Goal: Information Seeking & Learning: Learn about a topic

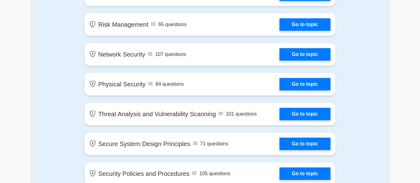
scroll to position [436, 0]
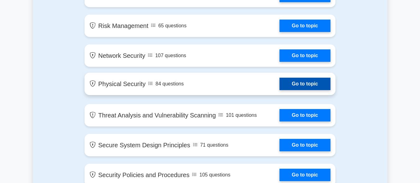
click at [311, 87] on link "Go to topic" at bounding box center [305, 84] width 51 height 12
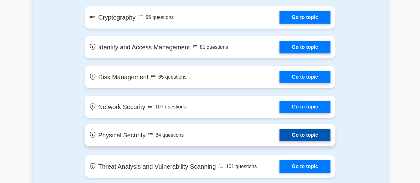
scroll to position [382, 0]
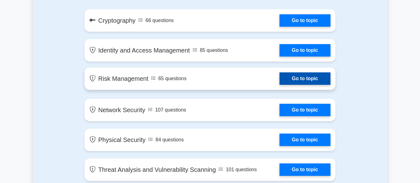
click at [311, 77] on link "Go to topic" at bounding box center [305, 79] width 51 height 12
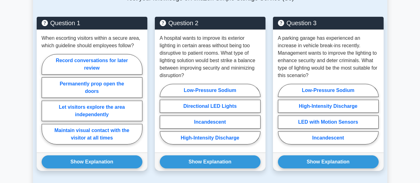
scroll to position [463, 0]
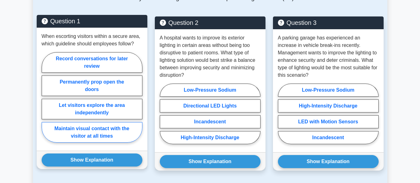
click at [111, 125] on label "Maintain visual contact with the visitor at all times" at bounding box center [92, 132] width 101 height 21
click at [46, 101] on input "Maintain visual contact with the visitor at all times" at bounding box center [44, 99] width 4 height 4
radio input "true"
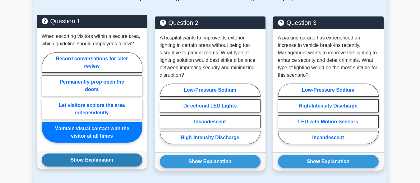
click at [112, 154] on button "Show Explanation" at bounding box center [92, 160] width 101 height 13
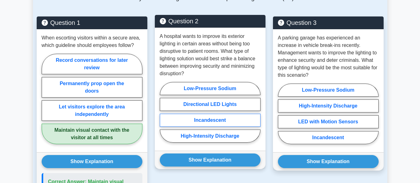
click at [224, 114] on label "Incandescent" at bounding box center [210, 120] width 101 height 13
click at [164, 114] on input "Incandescent" at bounding box center [162, 114] width 4 height 4
radio input "true"
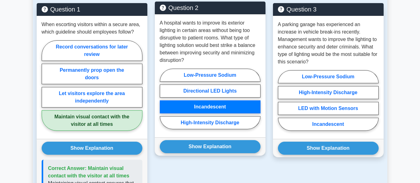
scroll to position [486, 0]
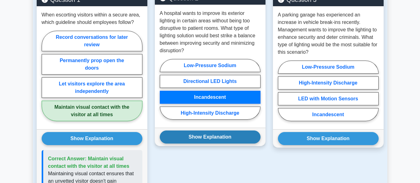
click at [217, 131] on button "Show Explanation" at bounding box center [210, 137] width 101 height 13
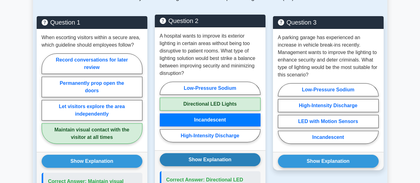
scroll to position [463, 0]
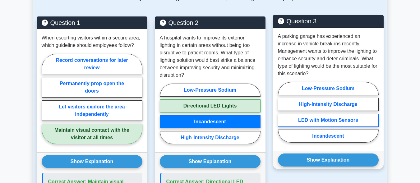
click at [341, 115] on label "LED with Motion Sensors" at bounding box center [328, 120] width 101 height 13
click at [282, 115] on input "LED with Motion Sensors" at bounding box center [280, 114] width 4 height 4
radio input "true"
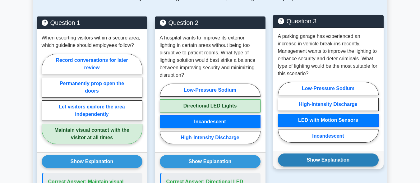
click at [327, 156] on button "Show Explanation" at bounding box center [328, 160] width 101 height 13
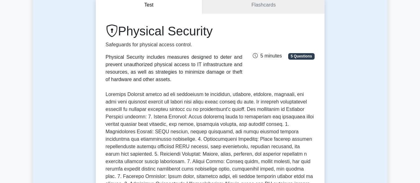
scroll to position [0, 0]
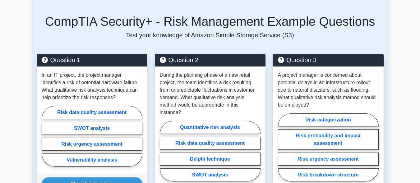
scroll to position [453, 0]
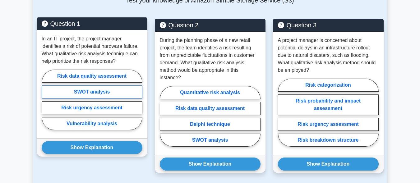
click at [74, 86] on label "SWOT analysis" at bounding box center [92, 92] width 101 height 13
click at [46, 100] on input "SWOT analysis" at bounding box center [44, 102] width 4 height 4
radio input "true"
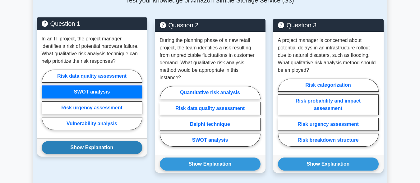
click at [66, 141] on button "Show Explanation" at bounding box center [92, 147] width 101 height 13
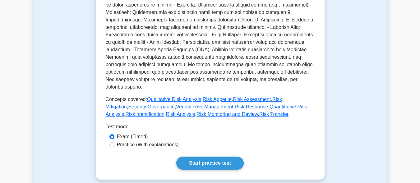
scroll to position [224, 0]
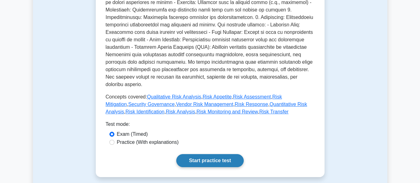
click at [214, 155] on link "Start practice test" at bounding box center [210, 160] width 68 height 13
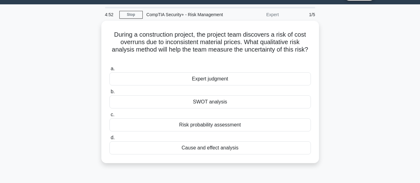
scroll to position [15, 0]
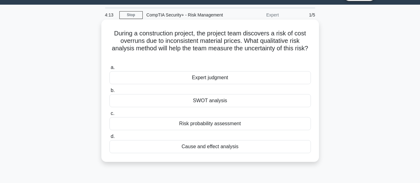
click at [228, 103] on div "SWOT analysis" at bounding box center [211, 100] width 202 height 13
click at [110, 93] on input "b. SWOT analysis" at bounding box center [110, 91] width 0 height 4
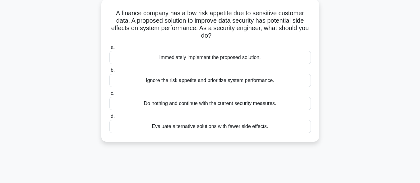
scroll to position [41, 0]
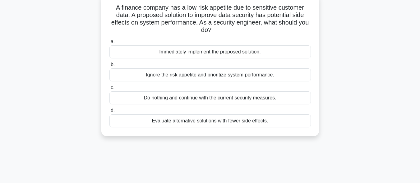
click at [238, 128] on div "Evaluate alternative solutions with fewer side effects." at bounding box center [211, 121] width 202 height 13
click at [110, 113] on input "d. Evaluate alternative solutions with fewer side effects." at bounding box center [110, 111] width 0 height 4
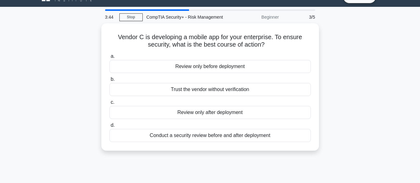
scroll to position [0, 0]
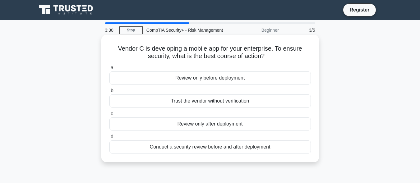
click at [258, 153] on div "Conduct a security review before and after deployment" at bounding box center [211, 147] width 202 height 13
click at [110, 139] on input "d. Conduct a security review before and after deployment" at bounding box center [110, 137] width 0 height 4
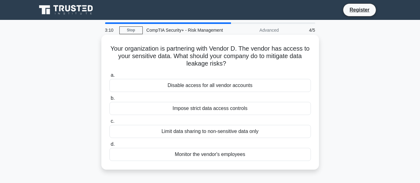
click at [258, 115] on div "Impose strict data access controls" at bounding box center [211, 108] width 202 height 13
click at [110, 101] on input "b. Impose strict data access controls" at bounding box center [110, 98] width 0 height 4
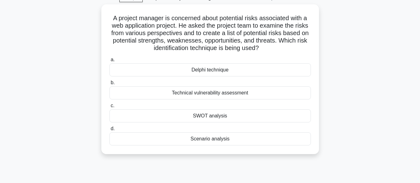
scroll to position [34, 0]
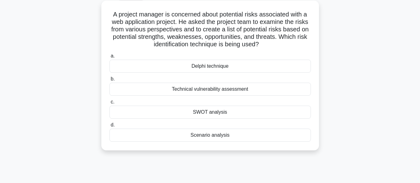
click at [279, 70] on div "Delphi technique" at bounding box center [211, 66] width 202 height 13
click at [110, 58] on input "a. Delphi technique" at bounding box center [110, 56] width 0 height 4
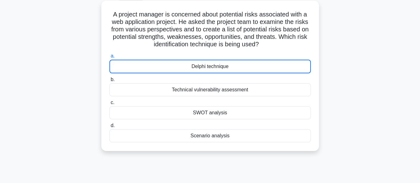
scroll to position [0, 0]
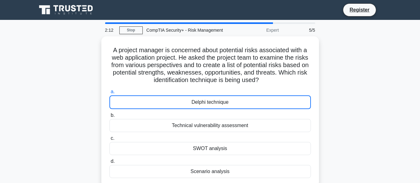
click at [75, 13] on icon at bounding box center [67, 10] width 60 height 12
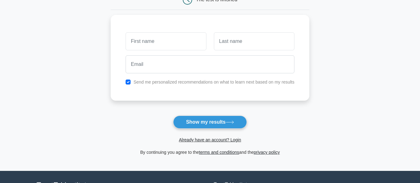
scroll to position [68, 0]
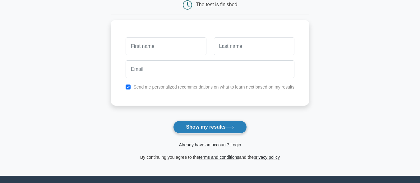
click at [233, 128] on icon at bounding box center [229, 127] width 7 height 3
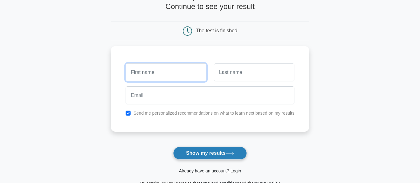
scroll to position [0, 0]
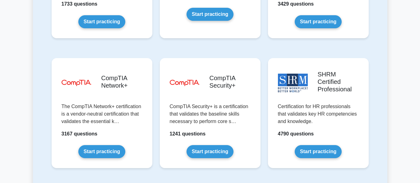
scroll to position [1183, 0]
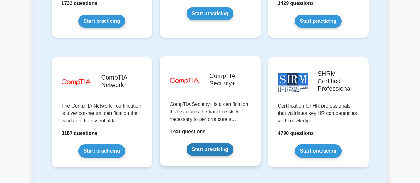
click at [208, 143] on link "Start practicing" at bounding box center [210, 149] width 47 height 13
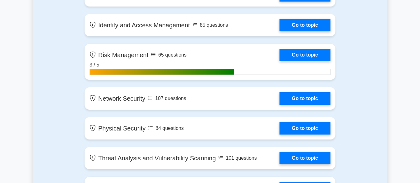
scroll to position [407, 0]
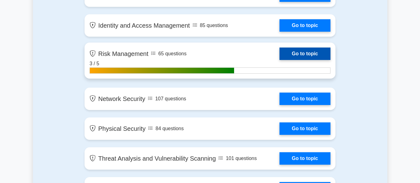
click at [304, 55] on link "Go to topic" at bounding box center [305, 54] width 51 height 12
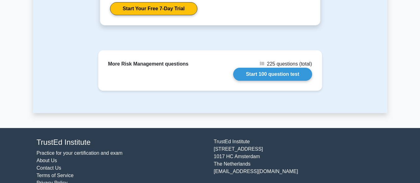
scroll to position [759, 0]
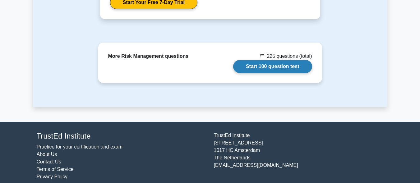
click at [282, 64] on link "Start 100 question test" at bounding box center [272, 66] width 79 height 13
click at [284, 62] on link "Start 100 question test" at bounding box center [272, 66] width 79 height 13
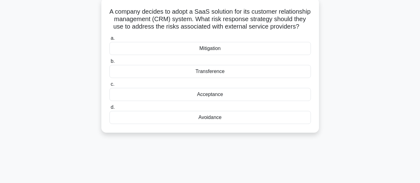
click at [234, 78] on div "Transference" at bounding box center [211, 71] width 202 height 13
click at [110, 63] on input "b. Transference" at bounding box center [110, 61] width 0 height 4
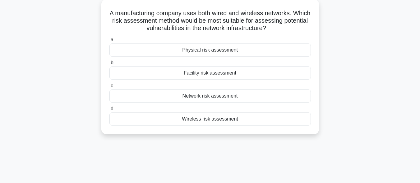
scroll to position [10, 0]
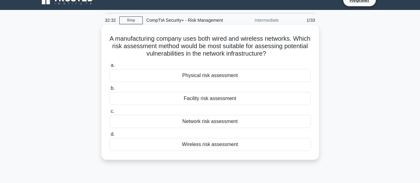
click at [300, 82] on div "Physical risk assessment" at bounding box center [211, 75] width 202 height 13
click at [110, 68] on input "a. Physical risk assessment" at bounding box center [110, 65] width 0 height 4
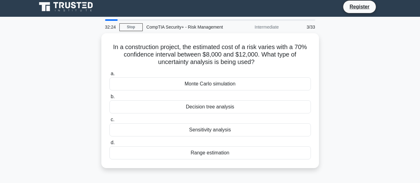
scroll to position [3, 0]
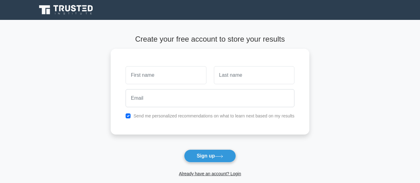
click at [79, 9] on icon at bounding box center [79, 8] width 5 height 6
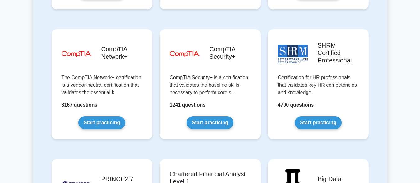
scroll to position [1211, 0]
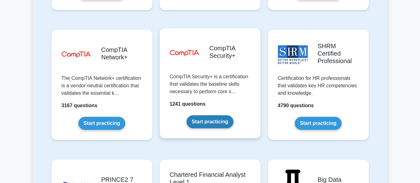
click at [216, 115] on link "Start practicing" at bounding box center [210, 121] width 47 height 13
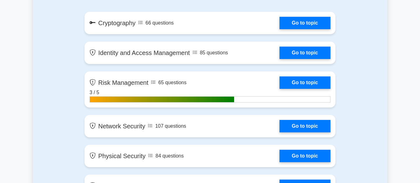
scroll to position [378, 0]
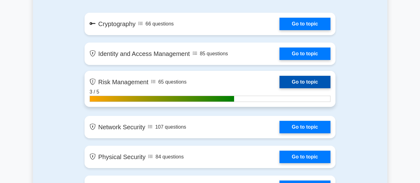
click at [309, 86] on link "Go to topic" at bounding box center [305, 82] width 51 height 12
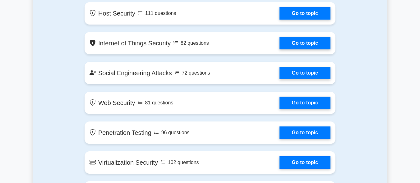
scroll to position [820, 0]
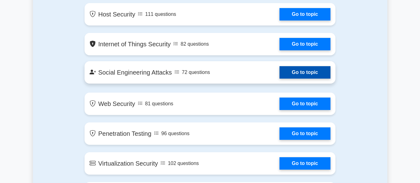
click at [321, 74] on link "Go to topic" at bounding box center [305, 72] width 51 height 12
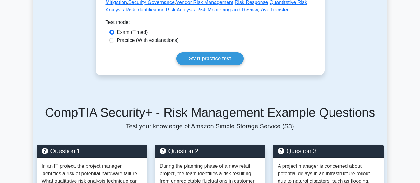
scroll to position [328, 0]
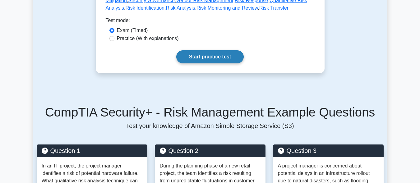
click at [230, 53] on link "Start practice test" at bounding box center [210, 56] width 68 height 13
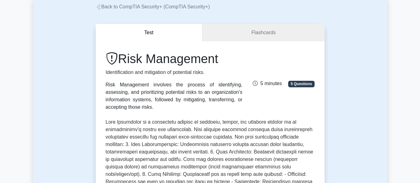
scroll to position [0, 0]
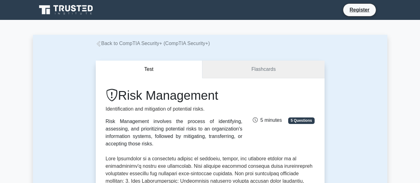
click at [274, 75] on link "Flashcards" at bounding box center [264, 70] width 122 height 18
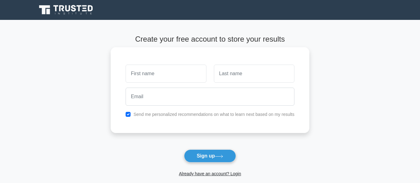
click at [304, 95] on div "Send me personalized recommendations on what to learn next based on my results" at bounding box center [210, 90] width 199 height 86
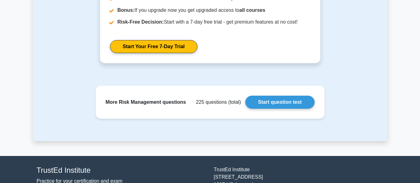
scroll to position [926, 0]
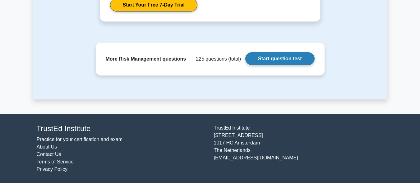
click at [288, 62] on link "Start question test" at bounding box center [280, 58] width 69 height 13
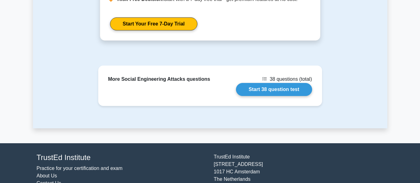
scroll to position [806, 0]
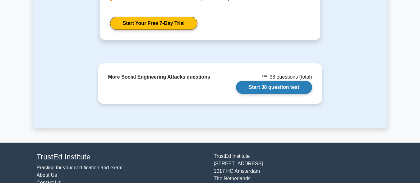
click at [277, 85] on link "Start 38 question test" at bounding box center [274, 87] width 76 height 13
